Goal: Ask a question

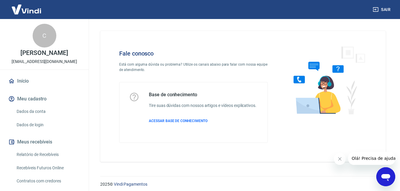
scroll to position [10, 0]
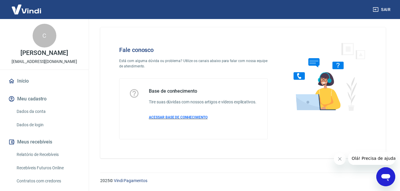
click at [189, 117] on span "ACESSAR BASE DE CONHECIMENTO" at bounding box center [178, 117] width 59 height 4
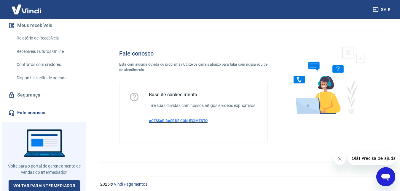
scroll to position [10, 0]
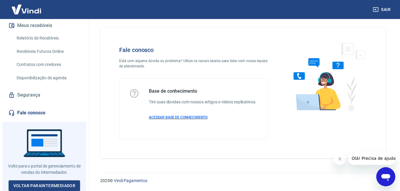
click at [179, 117] on span "ACESSAR BASE DE CONHECIMENTO" at bounding box center [178, 117] width 59 height 4
click at [385, 176] on icon "Abrir janela de mensagens" at bounding box center [385, 177] width 9 height 7
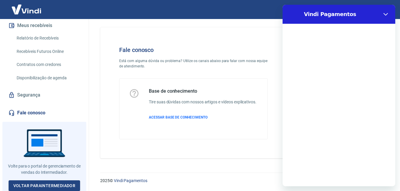
scroll to position [0, 0]
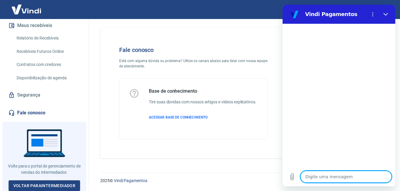
click at [359, 176] on textarea at bounding box center [345, 177] width 91 height 12
type textarea "f"
type textarea "x"
type textarea "fa"
type textarea "x"
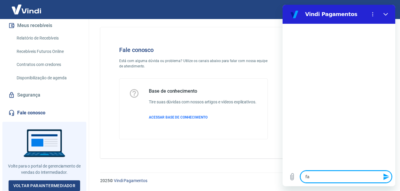
type textarea "fal"
type textarea "x"
type textarea "fala"
type textarea "x"
type textarea "falar"
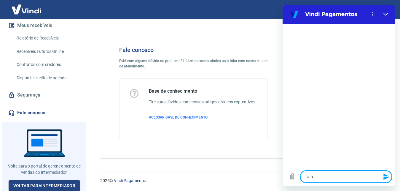
type textarea "x"
type textarea "falar"
type textarea "x"
type textarea "falar c"
type textarea "x"
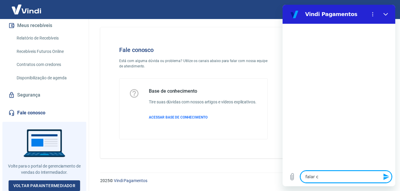
type textarea "falar co"
type textarea "x"
type textarea "falar com"
type textarea "x"
type textarea "falar com"
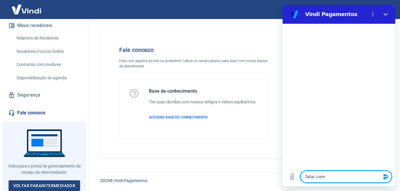
type textarea "x"
type textarea "falar com u"
type textarea "x"
type textarea "falar com um"
type textarea "x"
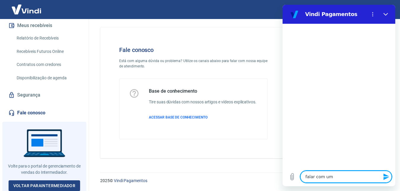
type textarea "falar com uma"
type textarea "x"
type textarea "falar com uma"
type textarea "x"
type textarea "falar com uma p"
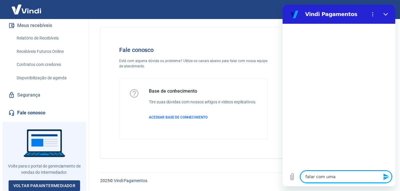
type textarea "x"
type textarea "falar com uma pe"
type textarea "x"
type textarea "falar com uma pes"
type textarea "x"
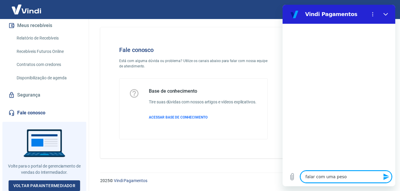
type textarea "falar com uma pesos"
type textarea "x"
type textarea "falar com uma peso"
type textarea "x"
type textarea "falar com uma pes"
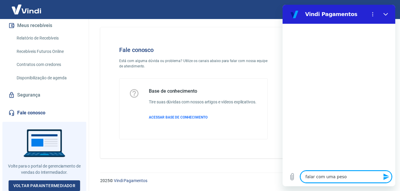
type textarea "x"
type textarea "falar com uma pess"
type textarea "x"
type textarea "falar com uma pesso"
type textarea "x"
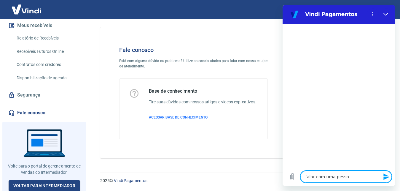
type textarea "falar com uma pessoa"
type textarea "x"
type textarea "falar com uma pessoa"
type textarea "x"
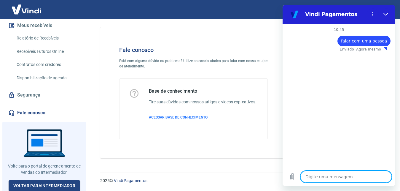
type textarea "x"
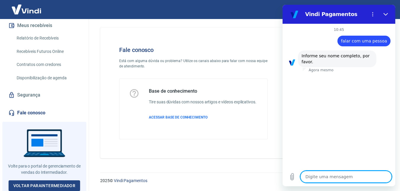
type textarea "c"
type textarea "x"
type textarea "ca"
type textarea "x"
type textarea "car"
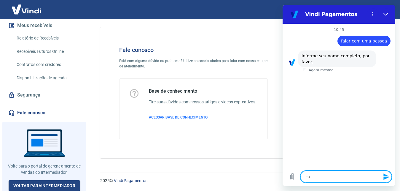
type textarea "x"
type textarea "carl"
type textarea "x"
type textarea "carlo"
type textarea "x"
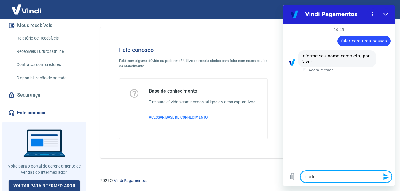
type textarea "carlos"
type textarea "x"
type textarea "carlos"
type textarea "x"
type textarea "carlos a"
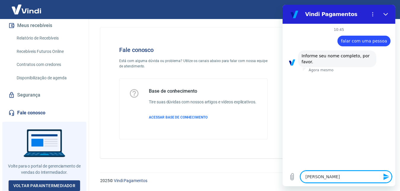
type textarea "x"
type textarea "carlos al"
type textarea "x"
type textarea "carlos ale"
type textarea "x"
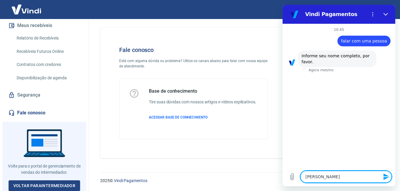
type textarea "carlos alex"
type textarea "x"
type textarea "carlos alexa"
type textarea "x"
type textarea "carlos alexan"
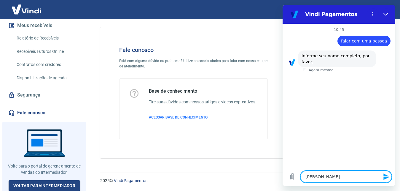
type textarea "x"
type textarea "carlos alexand"
type textarea "x"
type textarea "carlos alexandr"
type textarea "x"
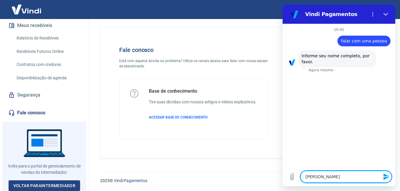
type textarea "carlos alexandrr"
type textarea "x"
type textarea "carlos alexandr"
type textarea "x"
type textarea "carlos alexandre"
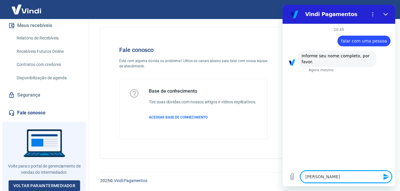
type textarea "x"
type textarea "carlos alexandre"
type textarea "x"
type textarea "carlos alexandre r"
type textarea "x"
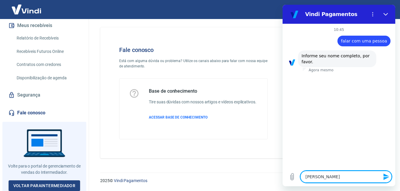
type textarea "carlos alexandre re"
type textarea "x"
type textarea "carlos alexandre rei"
type textarea "x"
type textarea "carlos alexandre rein"
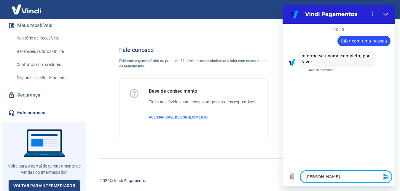
type textarea "x"
type textarea "carlos alexandre reine"
type textarea "x"
type textarea "carlos alexandre reiner"
type textarea "x"
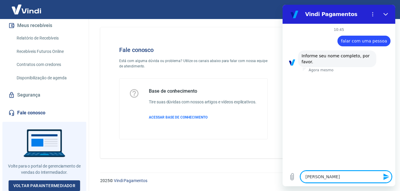
type textarea "carlos alexandre reinert"
type textarea "x"
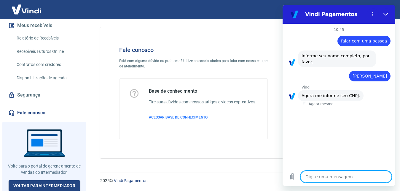
type textarea "x"
paste textarea "10.639.994/0001-44"
type textarea "10.639.994/0001-44"
type textarea "x"
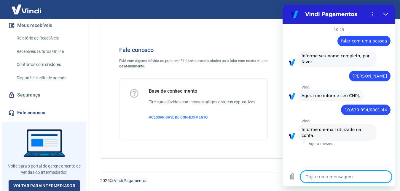
type textarea "x"
paste textarea "upbasicocamisetas@gmail.com"
type textarea "upbasicocamisetas@gmail.com"
type textarea "x"
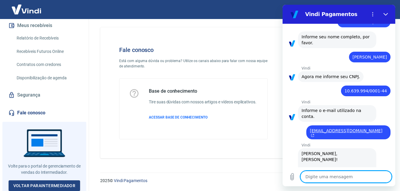
scroll to position [143, 0]
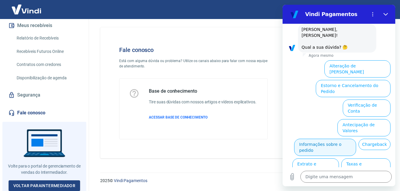
click at [356, 139] on button "Informações sobre o pedido" at bounding box center [325, 147] width 62 height 17
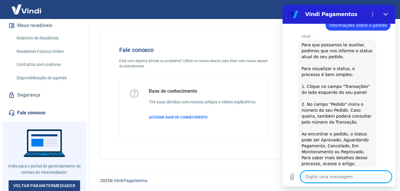
scroll to position [221, 0]
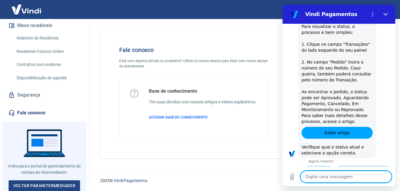
click at [354, 185] on button "Em Monitoramento" at bounding box center [368, 193] width 46 height 17
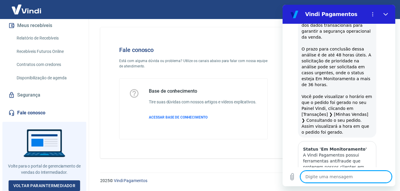
scroll to position [466, 0]
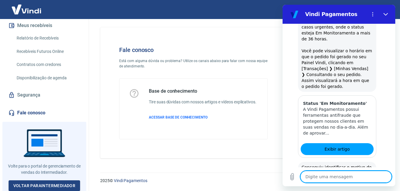
scroll to position [485, 0]
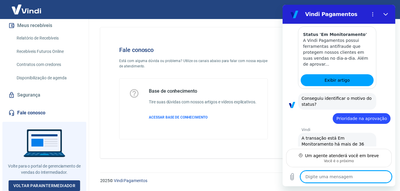
scroll to position [538, 0]
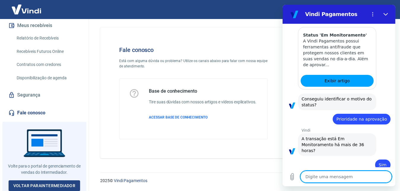
type textarea "x"
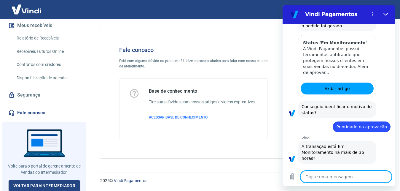
scroll to position [532, 0]
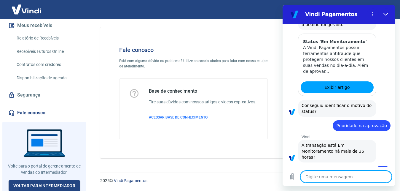
type textarea "e"
type textarea "x"
type textarea "es"
type textarea "x"
type textarea "est"
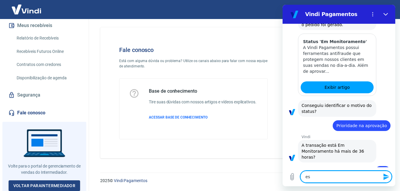
type textarea "x"
type textarea "esto"
type textarea "x"
type textarea "estou"
type textarea "x"
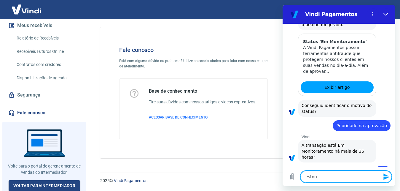
type textarea "estou"
type textarea "x"
type textarea "estou c"
type textarea "x"
type textarea "estou co"
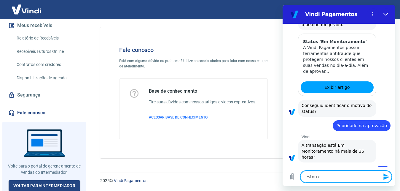
type textarea "x"
type textarea "estou com"
type textarea "x"
type textarea "estou com"
type textarea "x"
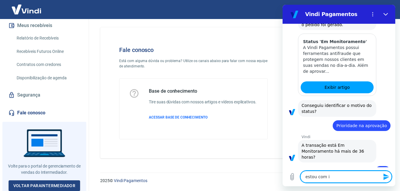
type textarea "estou com iu"
type textarea "x"
type textarea "estou com ium"
type textarea "x"
type textarea "estou com iu"
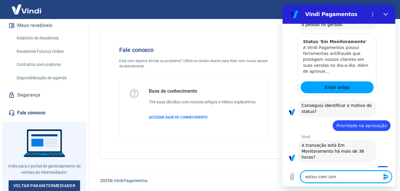
type textarea "x"
type textarea "estou com i"
type textarea "x"
type textarea "estou com"
type textarea "x"
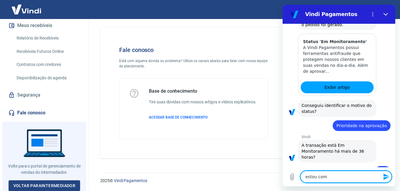
type textarea "estou com u"
type textarea "x"
type textarea "estou com um"
type textarea "x"
type textarea "estou com um"
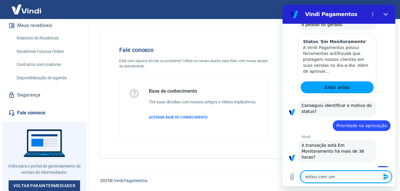
type textarea "x"
type textarea "estou com um e"
type textarea "x"
type textarea "estou com um"
type textarea "x"
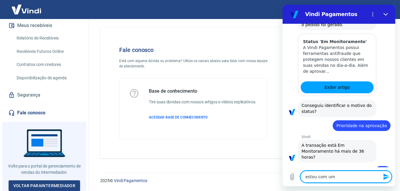
type textarea "estou com um p"
type textarea "x"
type textarea "estou com um pe"
type textarea "x"
type textarea "estou com um ped"
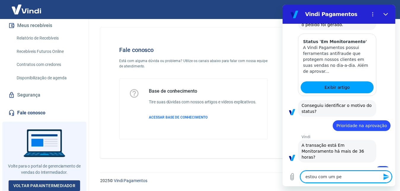
type textarea "x"
type textarea "estou com um pedi"
type textarea "x"
type textarea "estou com um pedid"
type textarea "x"
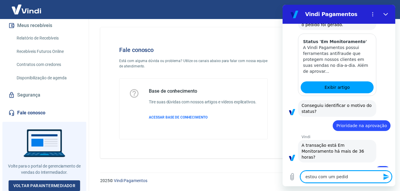
type textarea "estou com um pedido"
type textarea "x"
type textarea "estou com um pedido"
type textarea "x"
type textarea "estou com um pedido e"
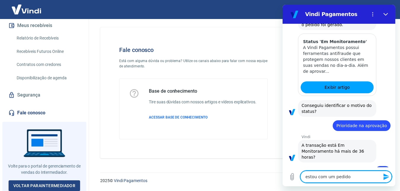
type textarea "x"
type textarea "estou com um pedido em"
type textarea "x"
type textarea "estou com um pedido em"
type textarea "x"
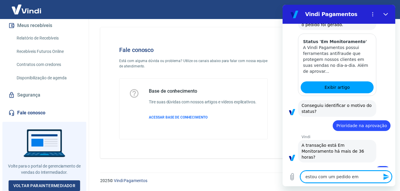
type textarea "estou com um pedido em m"
type textarea "x"
type textarea "estou com um pedido em mo"
type textarea "x"
type textarea "estou com um pedido em mon"
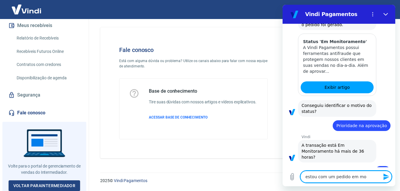
type textarea "x"
type textarea "estou com um pedido em moni"
type textarea "x"
type textarea "estou com um pedido em monit"
type textarea "x"
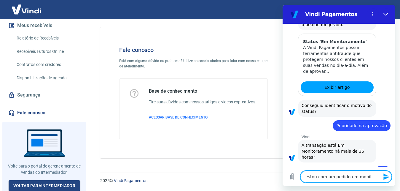
type textarea "estou com um pedido em monito"
type textarea "x"
type textarea "estou com um pedido em monitor"
type textarea "x"
type textarea "estou com um pedido em monitora"
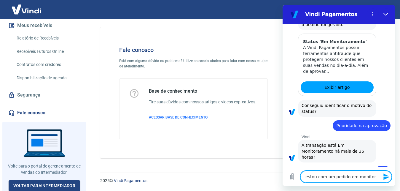
type textarea "x"
type textarea "estou com um pedido em monitoram"
type textarea "x"
type textarea "estou com um pedido em monitorame"
type textarea "x"
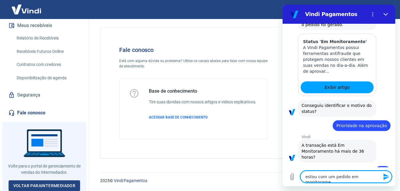
type textarea "estou com um pedido em monitoramen"
type textarea "x"
type textarea "estou com um pedido em monitorament"
type textarea "x"
type textarea "estou com um pedido em monitoramente"
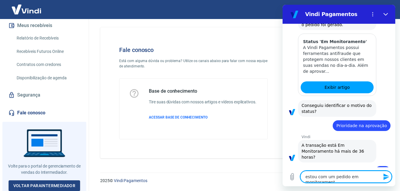
type textarea "x"
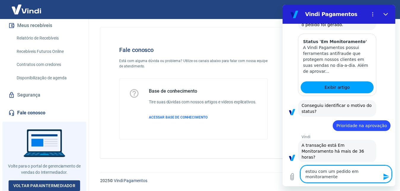
type textarea "estou com um pedido em monitoramente,"
type textarea "x"
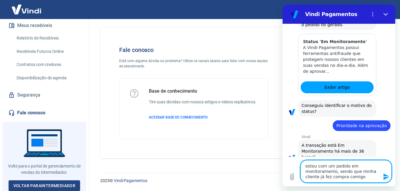
click at [355, 179] on textarea "estou com um pedido em monitoramento, sendo que minha cliente já fez compra com…" at bounding box center [345, 171] width 91 height 23
click at [360, 178] on textarea "estou com um pedido em monitoramento, sendo que minha cliente já fez compra com…" at bounding box center [345, 171] width 91 height 23
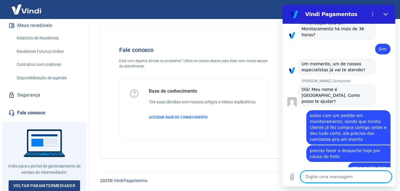
scroll to position [655, 0]
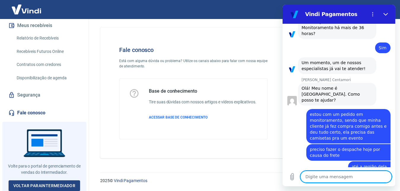
paste textarea "223437540"
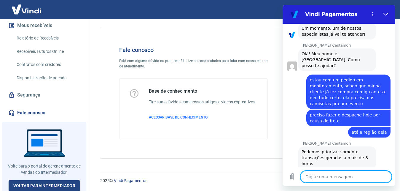
scroll to position [689, 0]
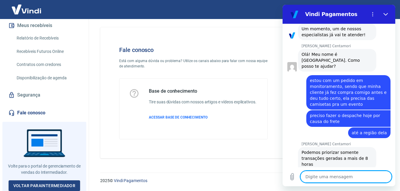
click at [337, 176] on textarea at bounding box center [345, 177] width 91 height 12
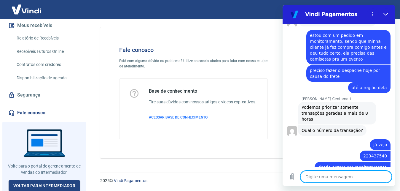
scroll to position [735, 0]
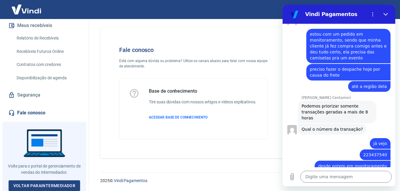
drag, startPoint x: 355, startPoint y: 132, endPoint x: 313, endPoint y: 122, distance: 42.7
click at [313, 180] on div "Mariana Postelhone Centamori diz: Vou solicitar a prioridade, basta aguardar o …" at bounding box center [337, 191] width 78 height 23
click at [336, 183] on span "Vou solicitar a prioridade, basta aguardar o retorno em seu e-mail, pelo protoc…" at bounding box center [335, 191] width 67 height 17
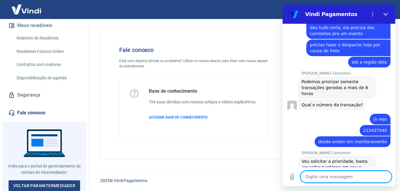
scroll to position [760, 0]
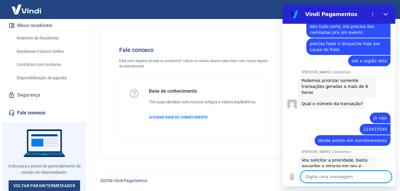
click at [322, 176] on textarea at bounding box center [345, 177] width 91 height 12
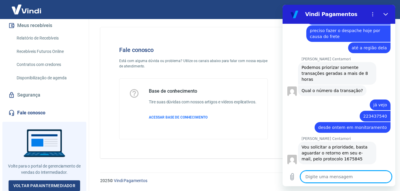
scroll to position [775, 0]
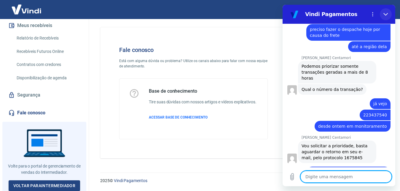
click at [388, 12] on button "Fechar" at bounding box center [386, 14] width 12 height 12
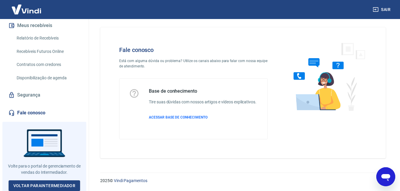
scroll to position [751, 0]
click at [378, 169] on div "2025 © Vindi Pagamentos" at bounding box center [243, 178] width 300 height 26
click at [379, 171] on div "Abrir janela de mensagens" at bounding box center [386, 177] width 18 height 18
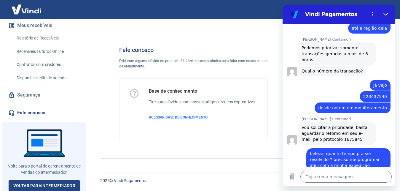
scroll to position [794, 0]
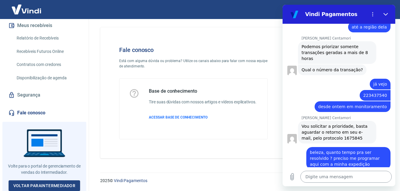
click at [327, 179] on textarea at bounding box center [345, 177] width 91 height 12
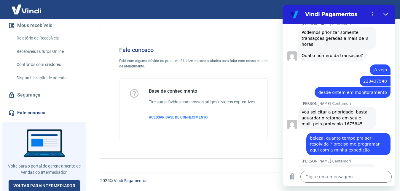
scroll to position [828, 0]
